Goal: Transaction & Acquisition: Download file/media

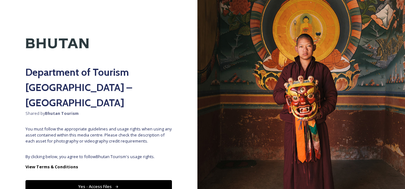
click at [80, 180] on button "Yes - Access Files" at bounding box center [98, 186] width 146 height 13
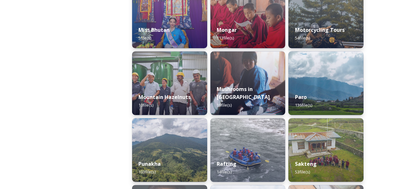
scroll to position [446, 0]
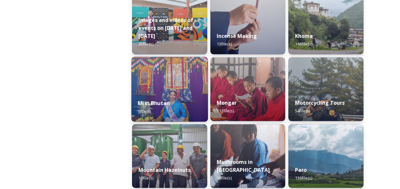
click at [165, 94] on div "Miss Bhutan 5 file(s)" at bounding box center [169, 107] width 76 height 29
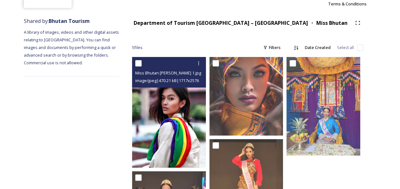
scroll to position [95, 0]
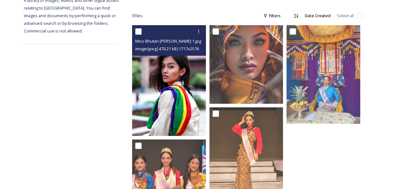
click at [170, 85] on img at bounding box center [169, 80] width 74 height 111
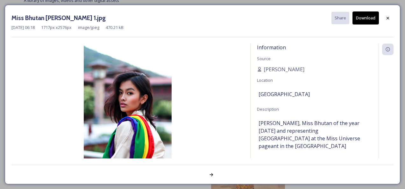
click at [170, 85] on img at bounding box center [127, 110] width 232 height 132
click at [203, 178] on div at bounding box center [211, 174] width 11 height 11
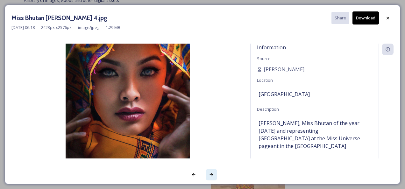
click at [203, 178] on div at bounding box center [211, 174] width 11 height 11
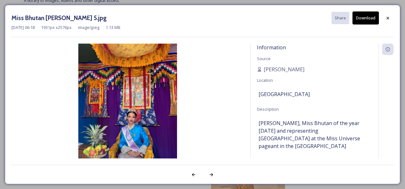
click at [147, 107] on img at bounding box center [127, 110] width 232 height 132
click at [203, 174] on div at bounding box center [211, 174] width 11 height 11
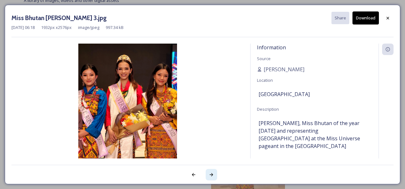
click at [203, 171] on div at bounding box center [211, 174] width 11 height 11
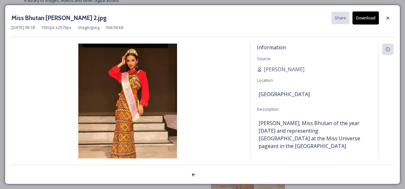
click at [203, 171] on div at bounding box center [202, 171] width 382 height 13
click at [203, 19] on icon at bounding box center [387, 18] width 5 height 5
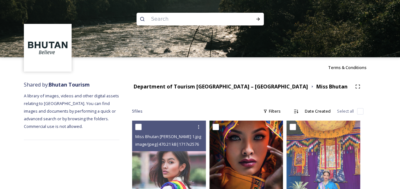
scroll to position [158, 0]
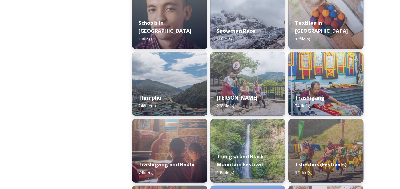
scroll to position [732, 0]
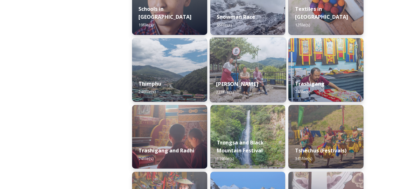
click at [203, 73] on img at bounding box center [247, 70] width 76 height 65
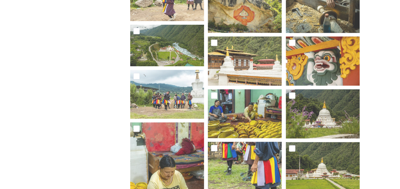
scroll to position [1655, 0]
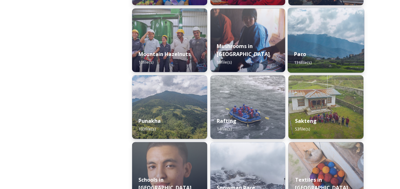
scroll to position [541, 0]
